Goal: Task Accomplishment & Management: Manage account settings

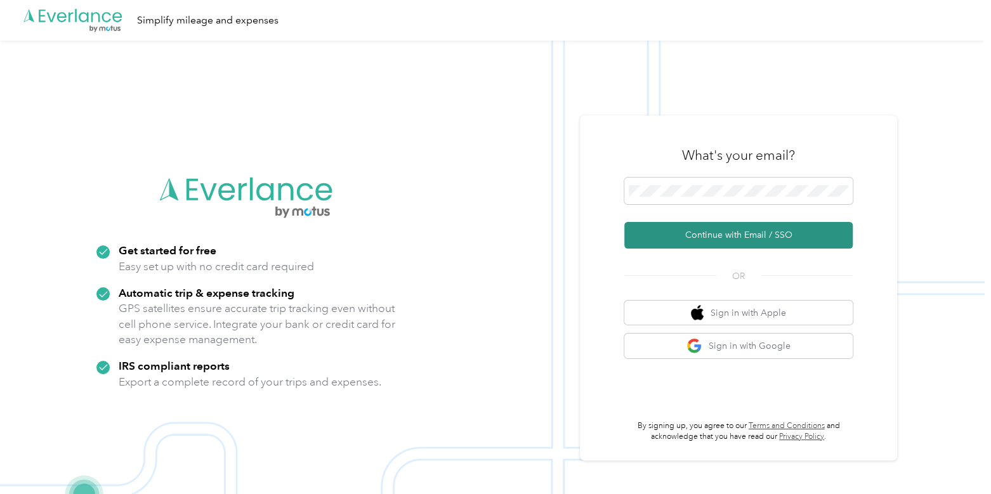
click at [679, 231] on button "Continue with Email / SSO" at bounding box center [738, 235] width 228 height 27
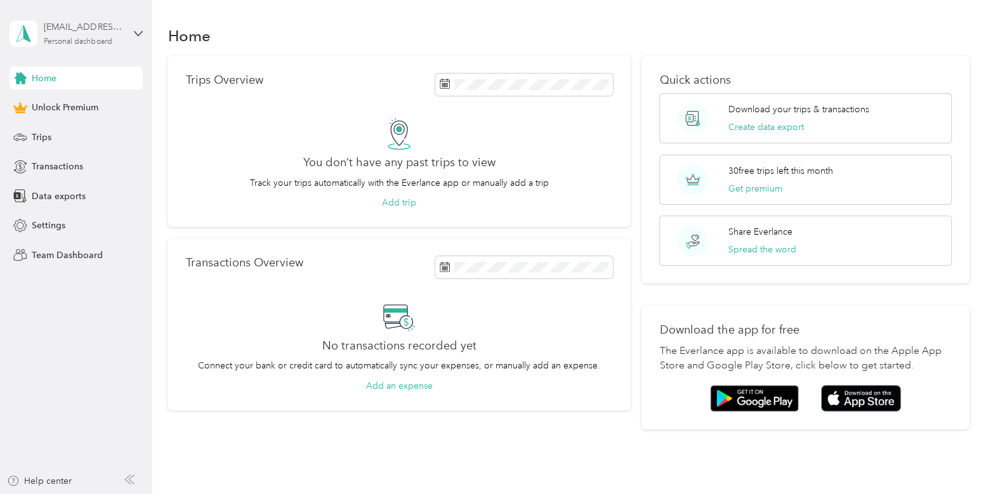
click at [82, 29] on div "[EMAIL_ADDRESS][DOMAIN_NAME]" at bounding box center [83, 26] width 79 height 13
click at [86, 92] on div "You’re signed in as [EMAIL_ADDRESS][DOMAIN_NAME] Log out" at bounding box center [143, 84] width 267 height 72
click at [78, 41] on div "Personal dashboard" at bounding box center [78, 42] width 68 height 8
click at [43, 105] on div "Log out" at bounding box center [142, 99] width 249 height 22
